Goal: Transaction & Acquisition: Download file/media

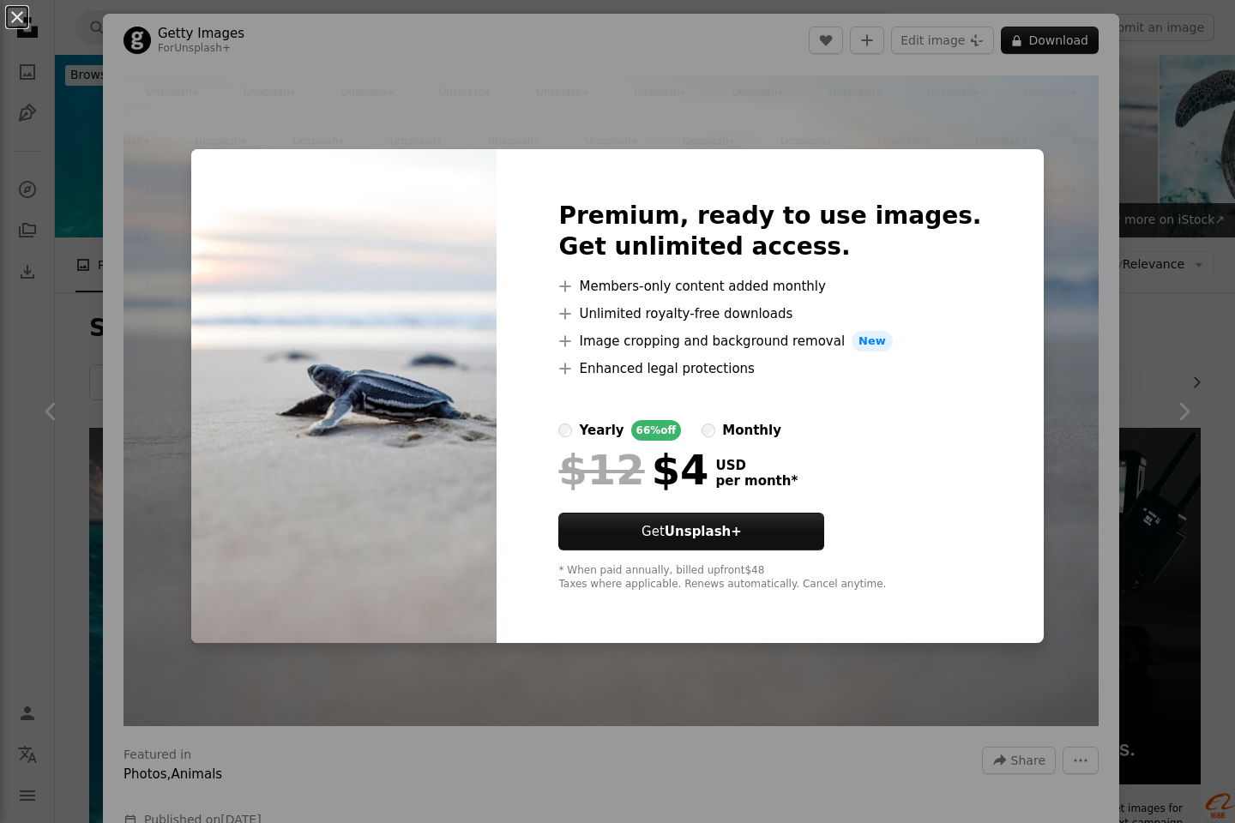
scroll to position [2454, 0]
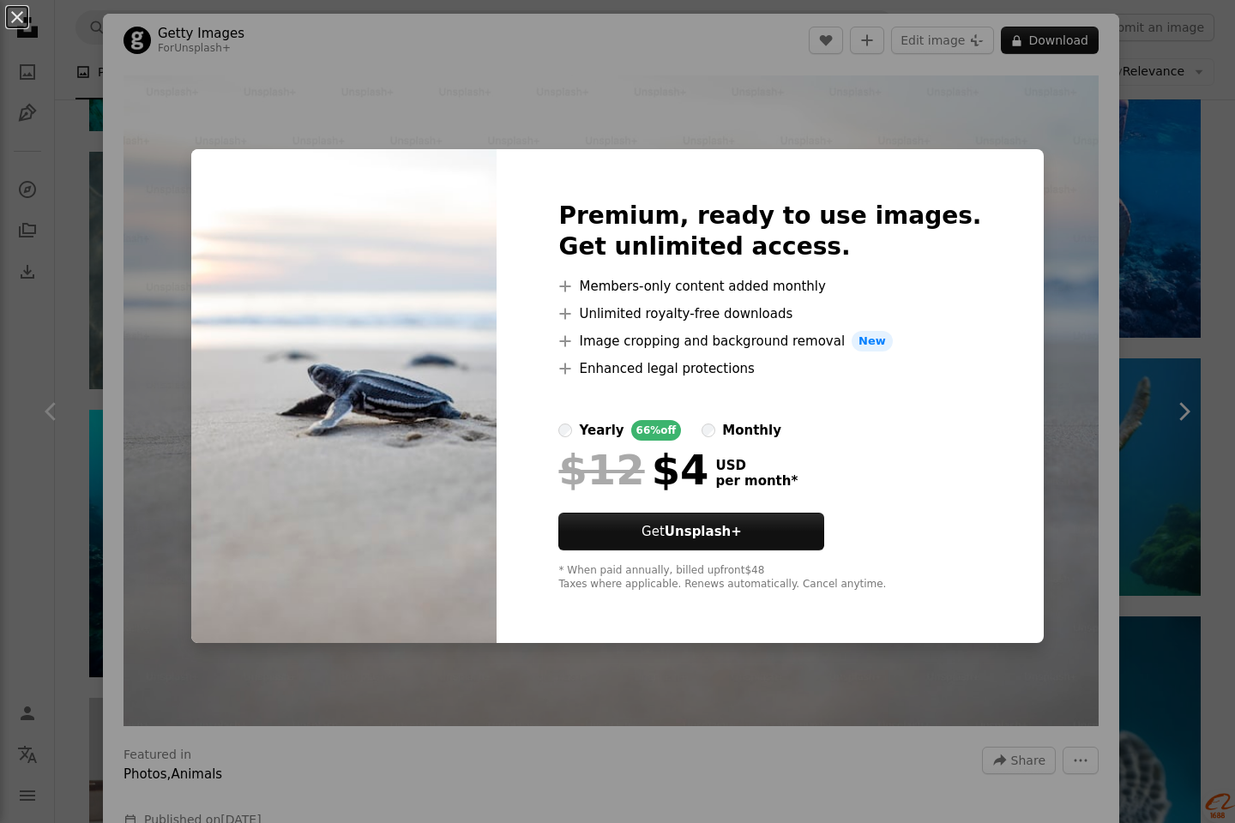
click at [1015, 430] on div "An X shape Premium, ready to use images. Get unlimited access. A plus sign Memb…" at bounding box center [617, 411] width 1235 height 823
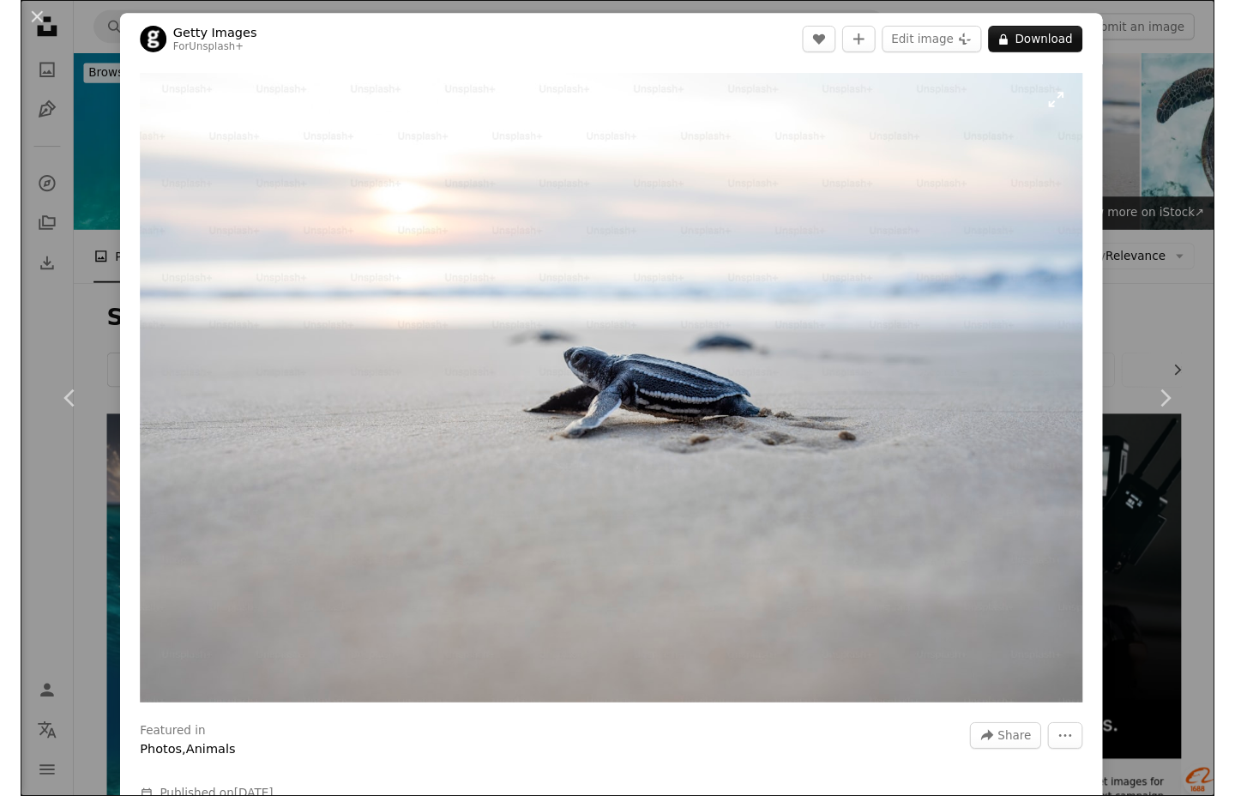
scroll to position [2454, 0]
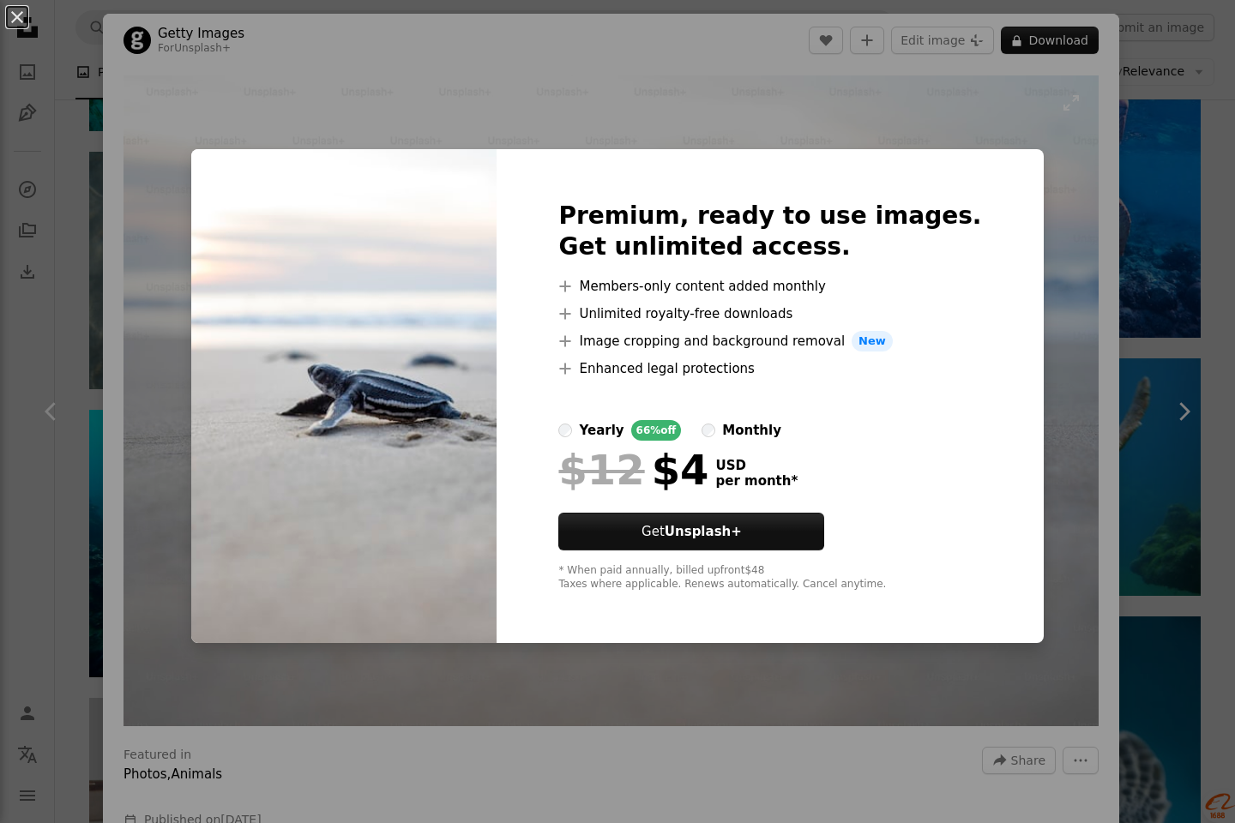
click at [20, 15] on button "An X shape" at bounding box center [17, 17] width 21 height 21
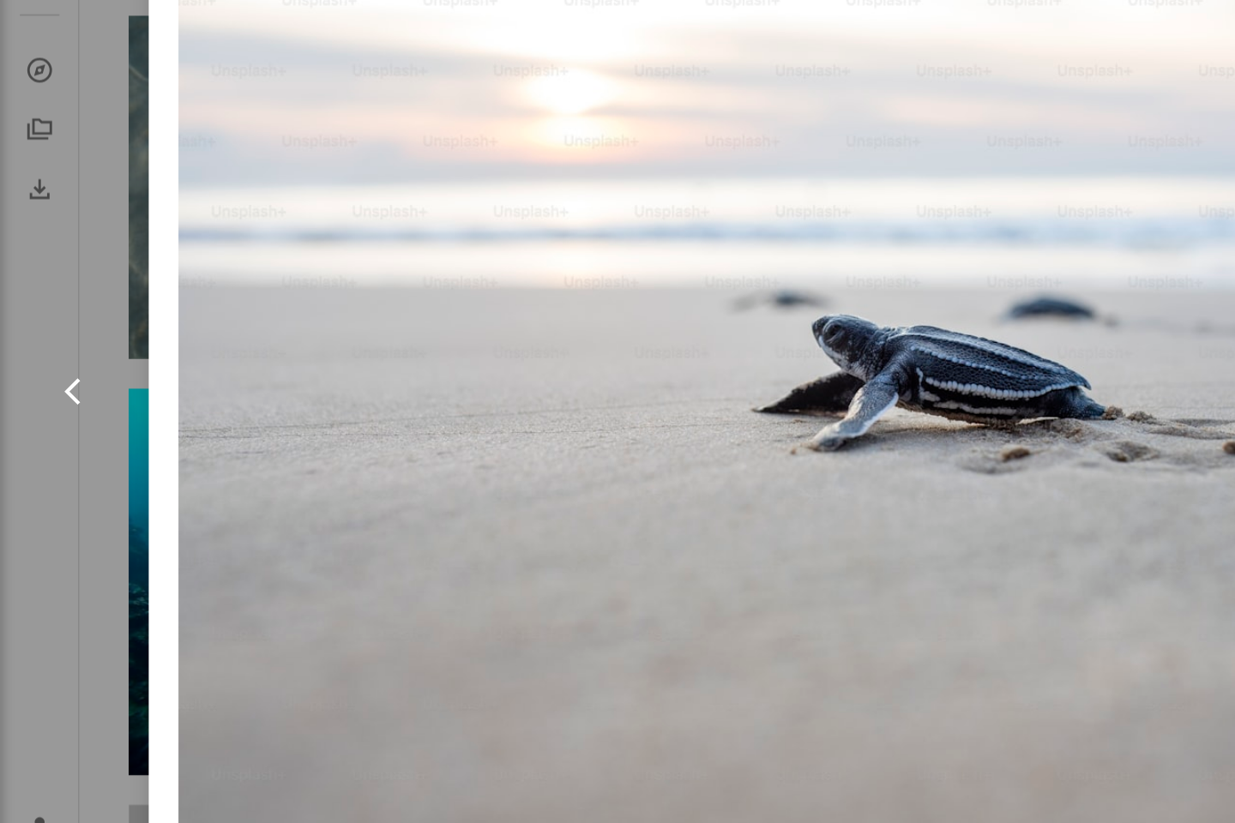
click at [45, 412] on icon "Chevron left" at bounding box center [51, 411] width 27 height 27
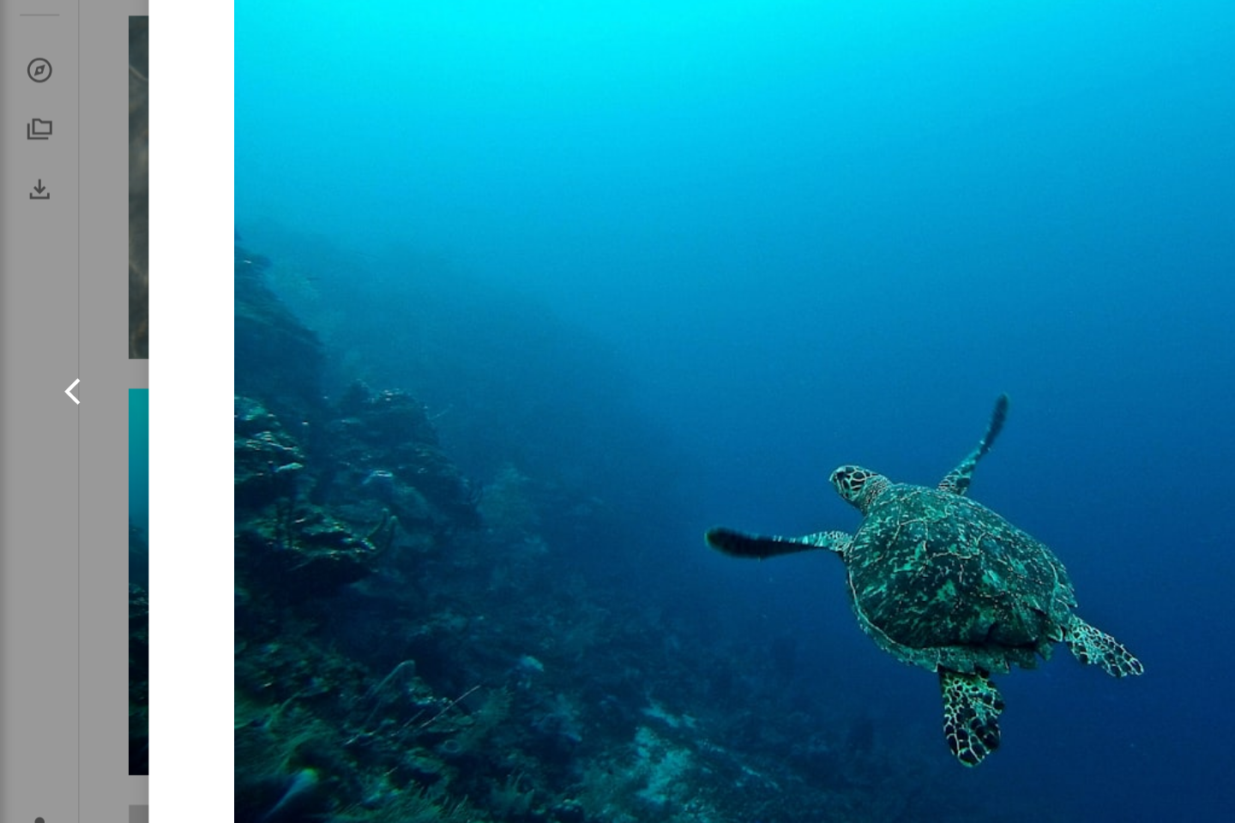
click at [56, 411] on icon "Chevron left" at bounding box center [51, 411] width 27 height 27
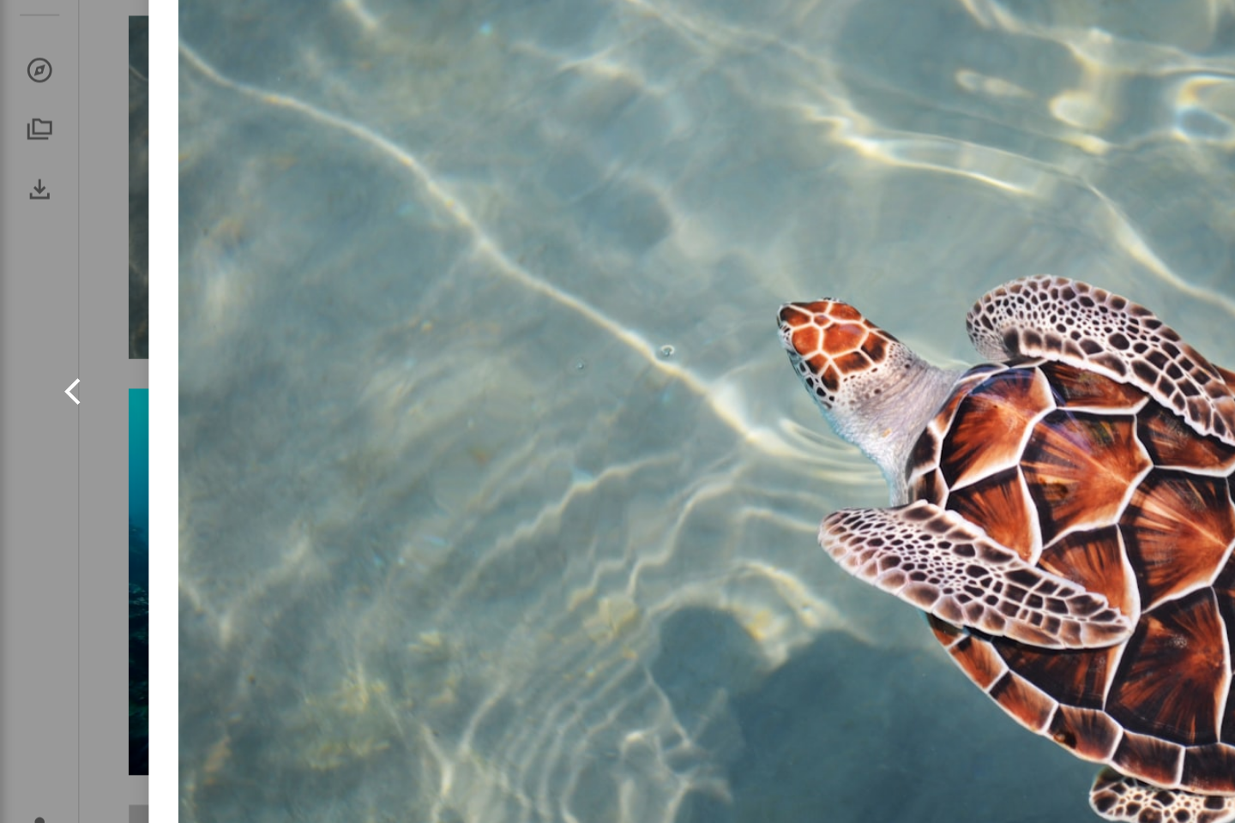
click at [56, 411] on icon "Chevron left" at bounding box center [51, 411] width 27 height 27
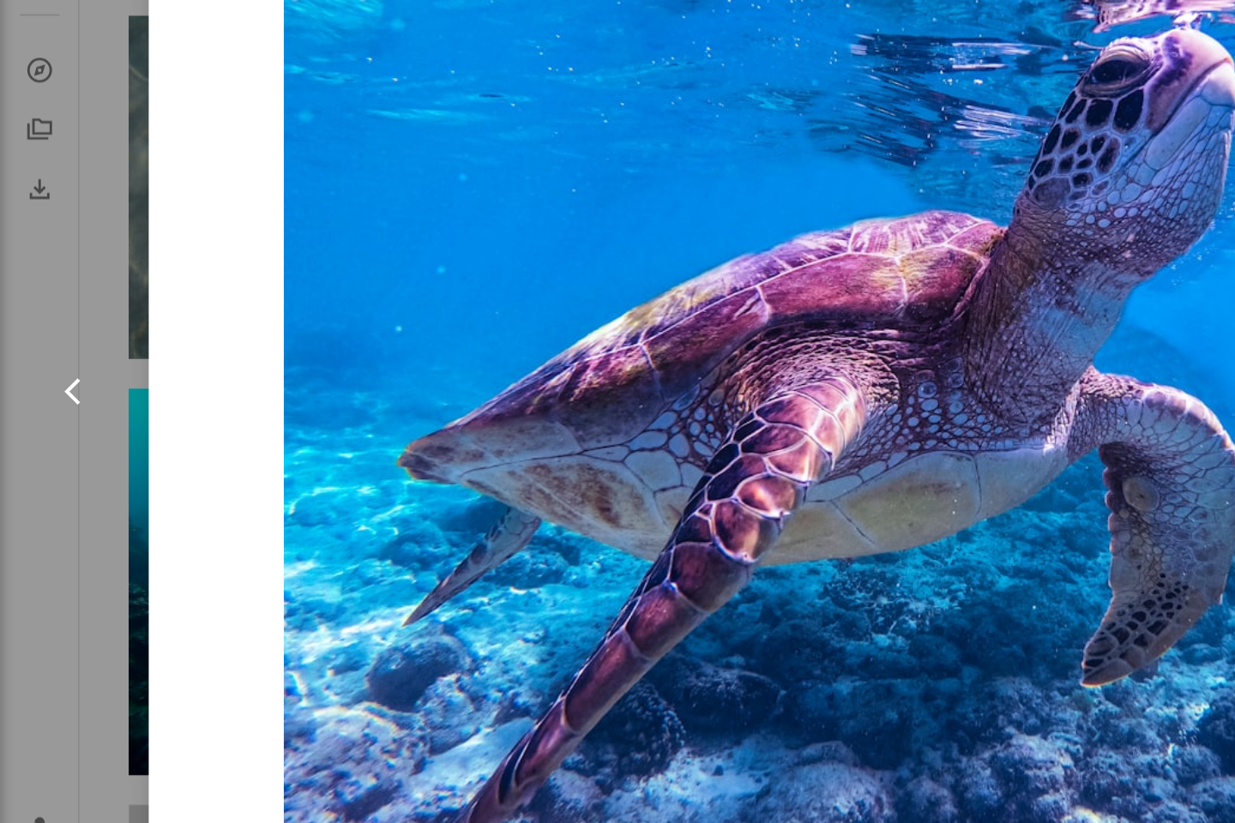
click at [56, 411] on icon "Chevron left" at bounding box center [51, 411] width 27 height 27
